Goal: Communication & Community: Answer question/provide support

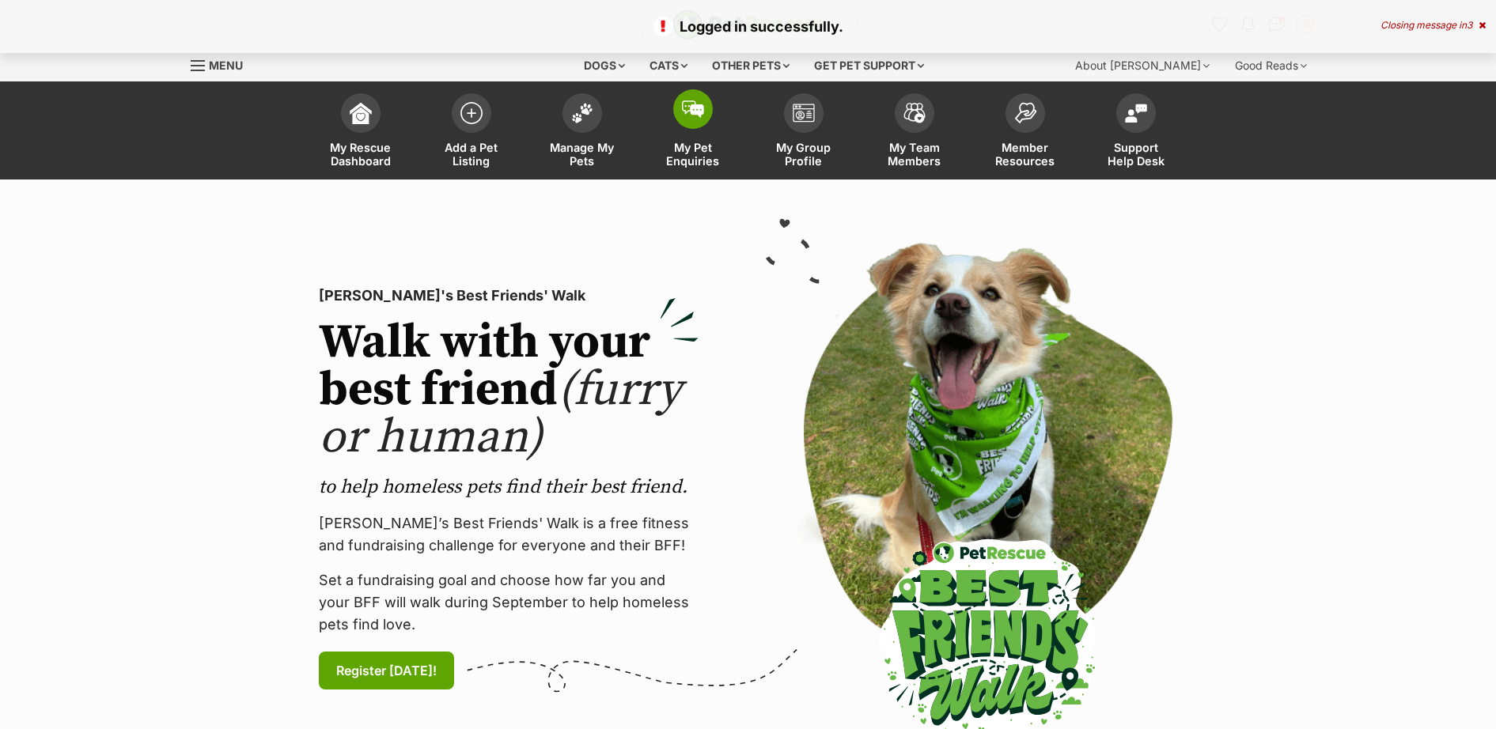
click at [687, 112] on img at bounding box center [693, 108] width 22 height 17
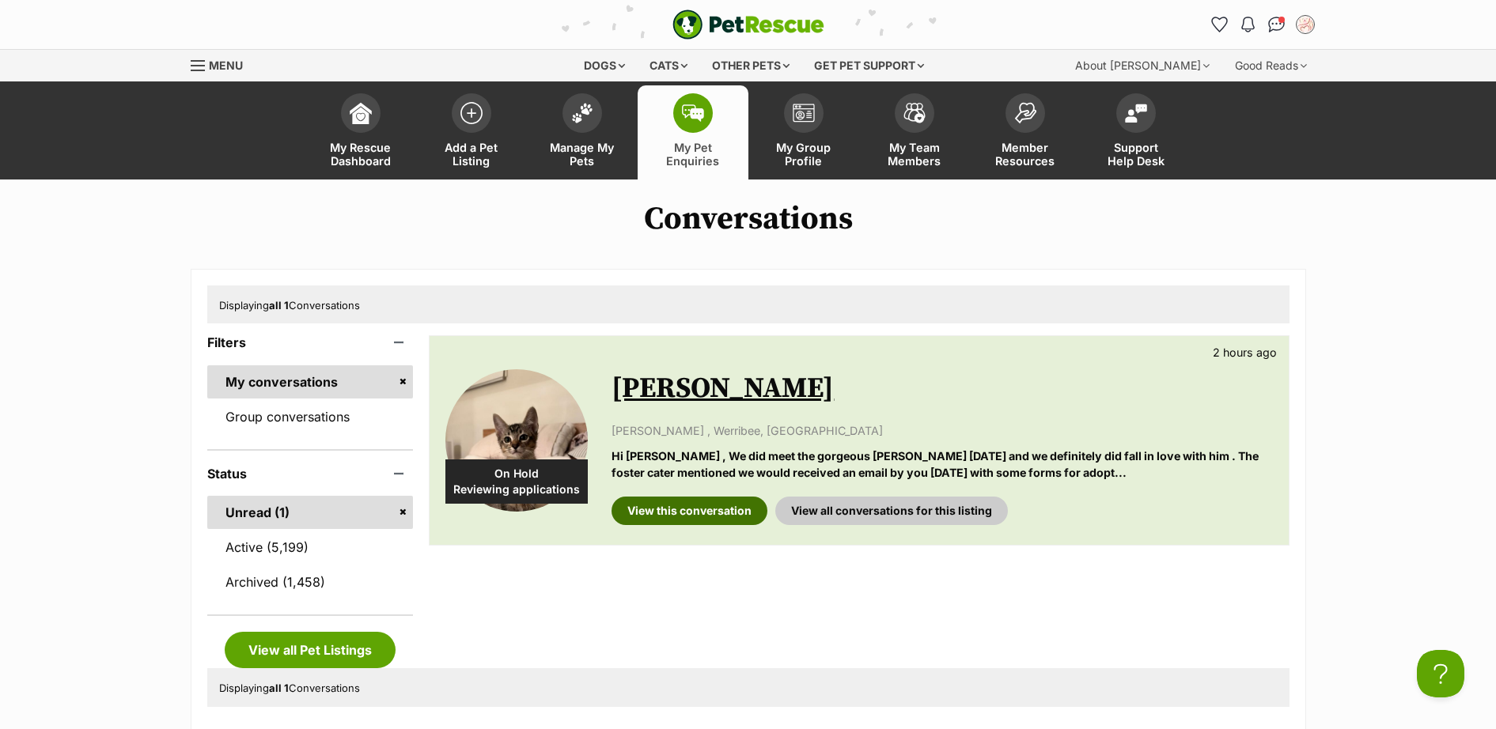
click at [730, 517] on link "View this conversation" at bounding box center [689, 511] width 156 height 28
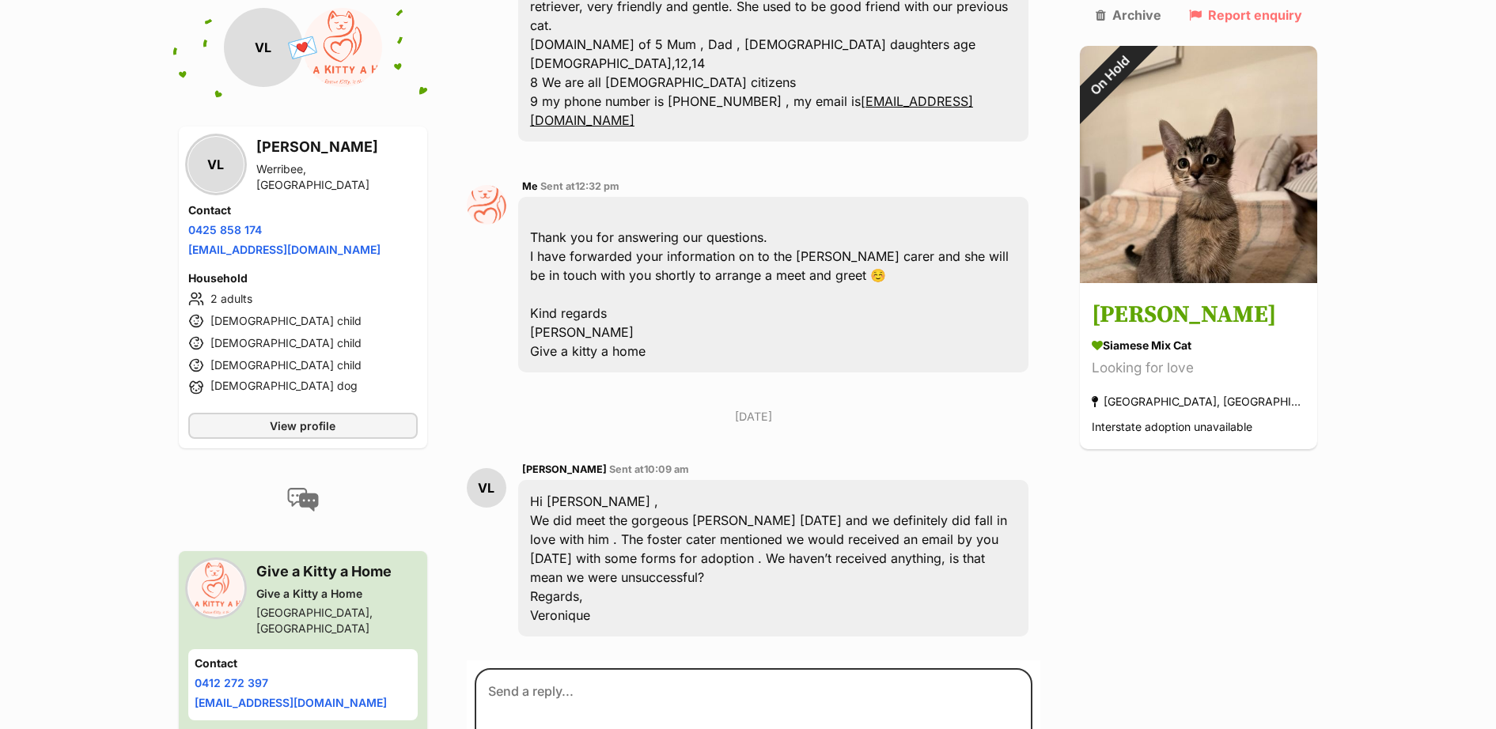
scroll to position [1656, 0]
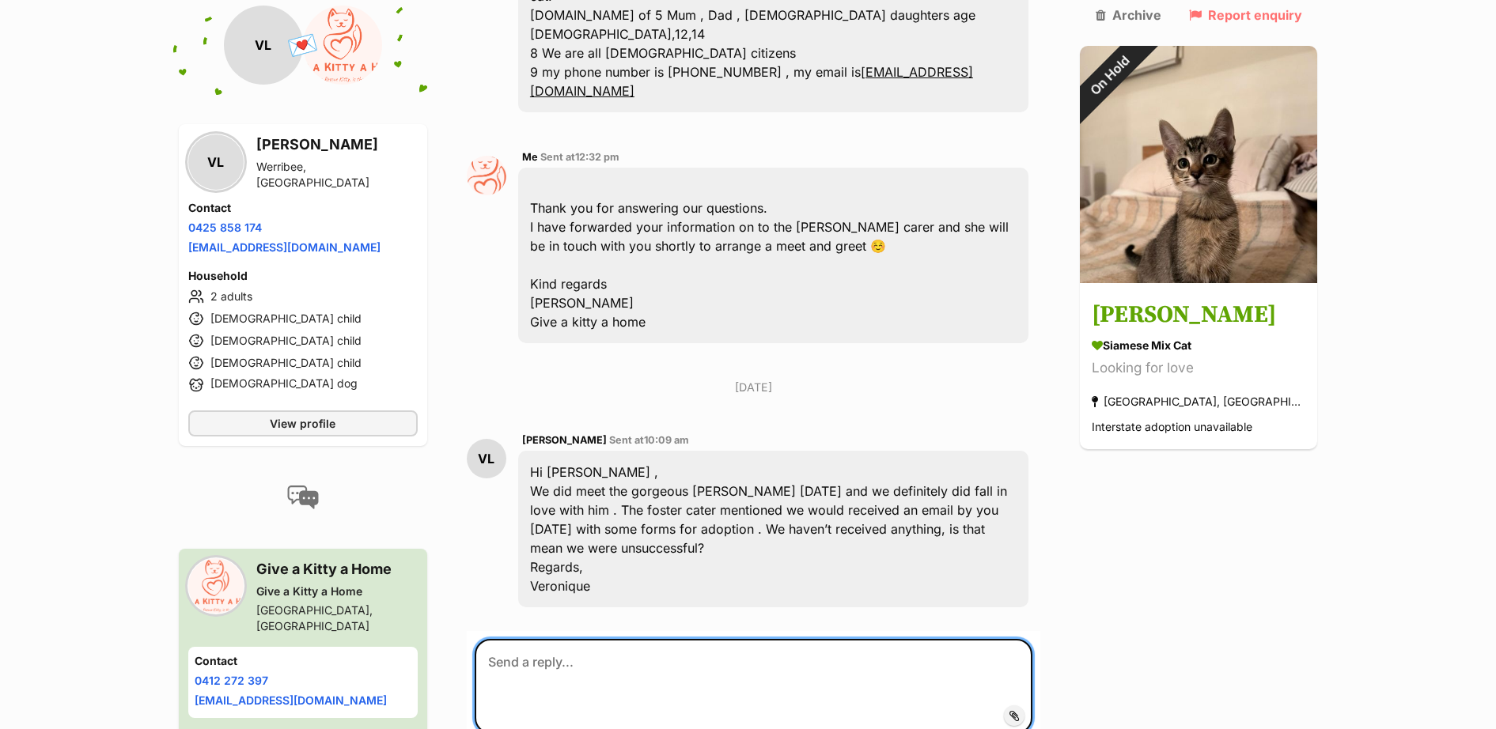
click at [662, 639] on textarea at bounding box center [754, 686] width 558 height 95
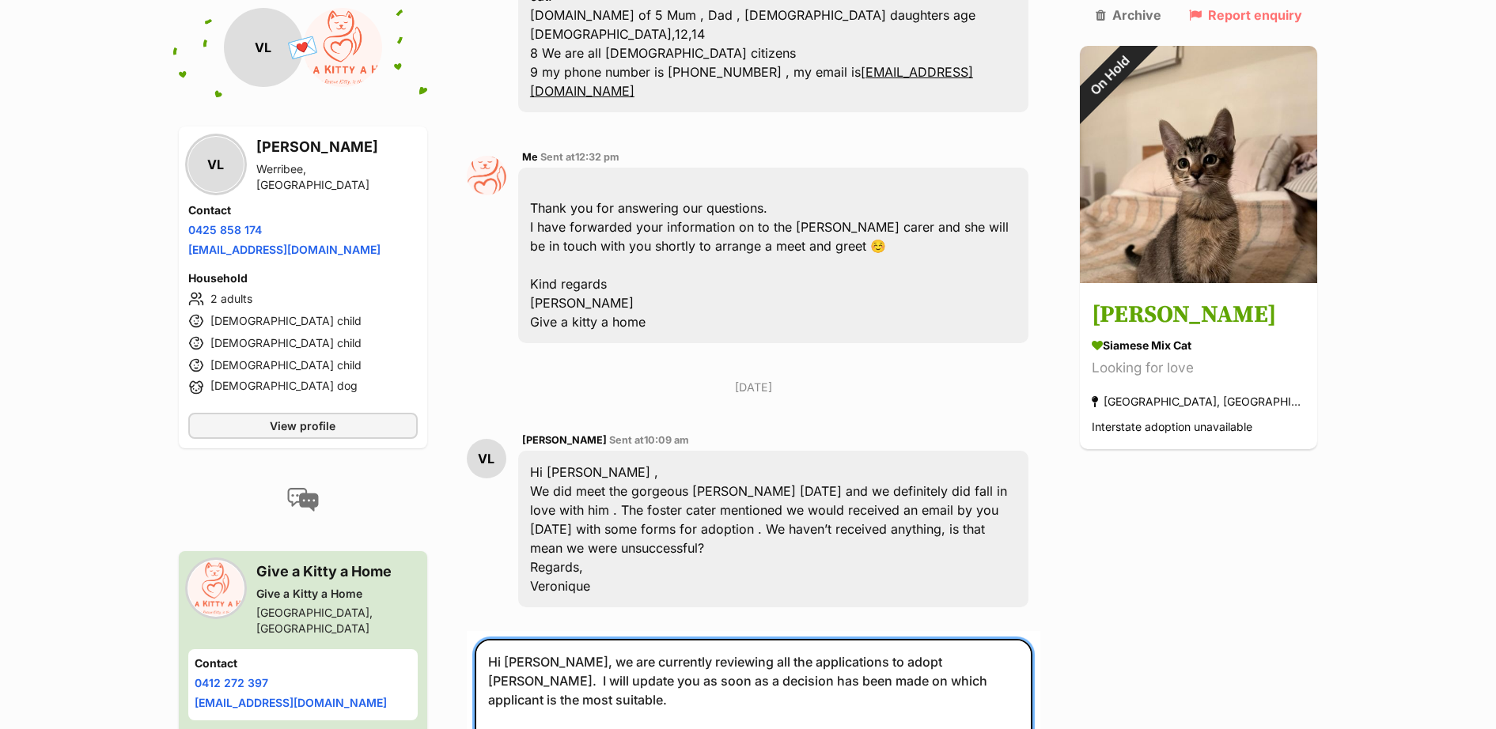
type textarea "Hi [PERSON_NAME], we are currently reviewing all the applications to adopt [PER…"
